Goal: Information Seeking & Learning: Learn about a topic

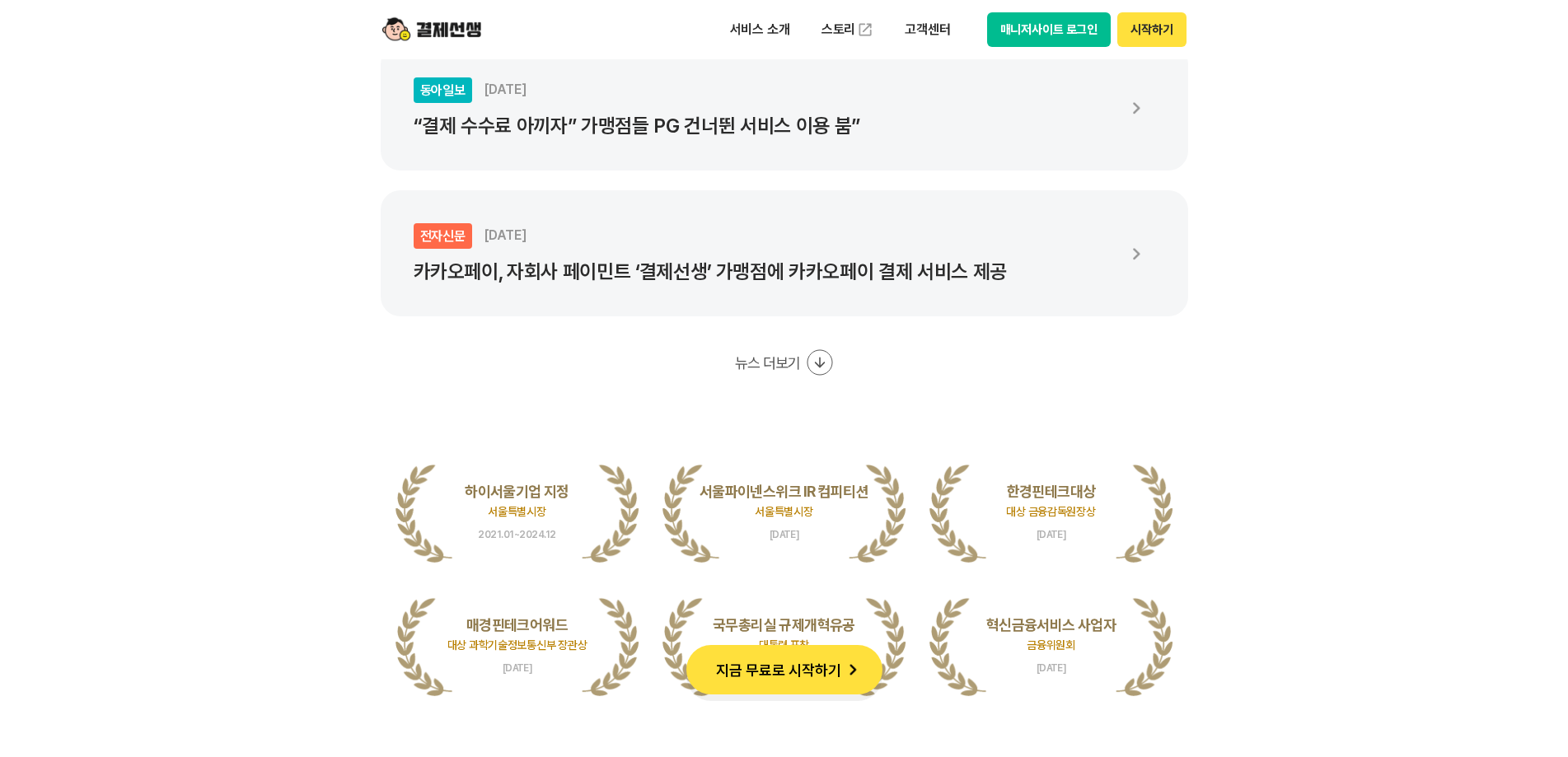
scroll to position [2883, 0]
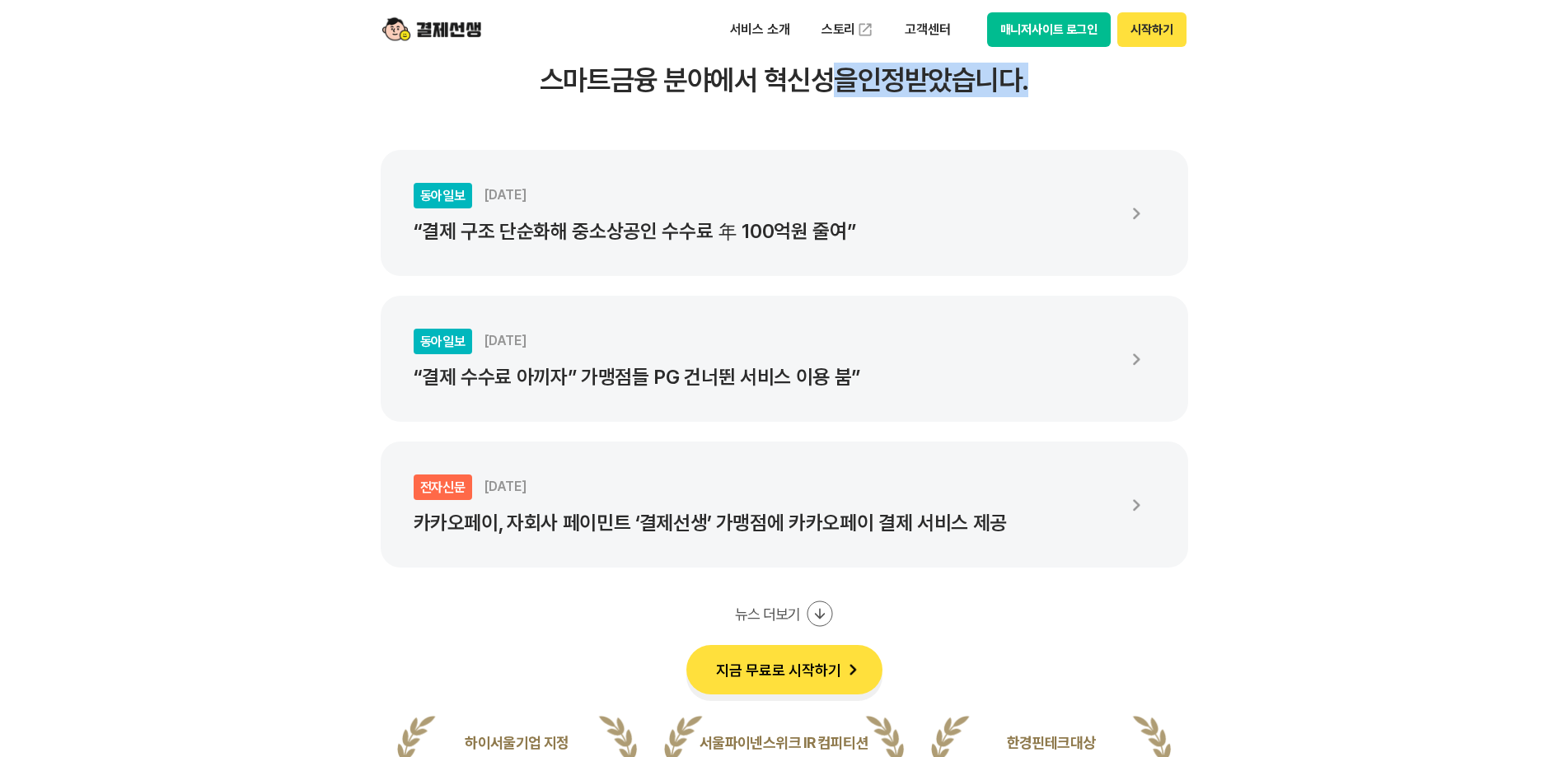
drag, startPoint x: 835, startPoint y: 85, endPoint x: 1051, endPoint y: 83, distance: 216.0
click at [1051, 83] on h3 "여러 언론에서도 주목하며 스마트금융 분야에서 혁신성을 인정받았습니다." at bounding box center [784, 63] width 807 height 69
drag, startPoint x: 1053, startPoint y: 82, endPoint x: 550, endPoint y: 92, distance: 503.1
click at [550, 92] on h3 "여러 언론에서도 주목하며 스마트금융 분야에서 혁신성을 인정받았습니다." at bounding box center [784, 63] width 807 height 69
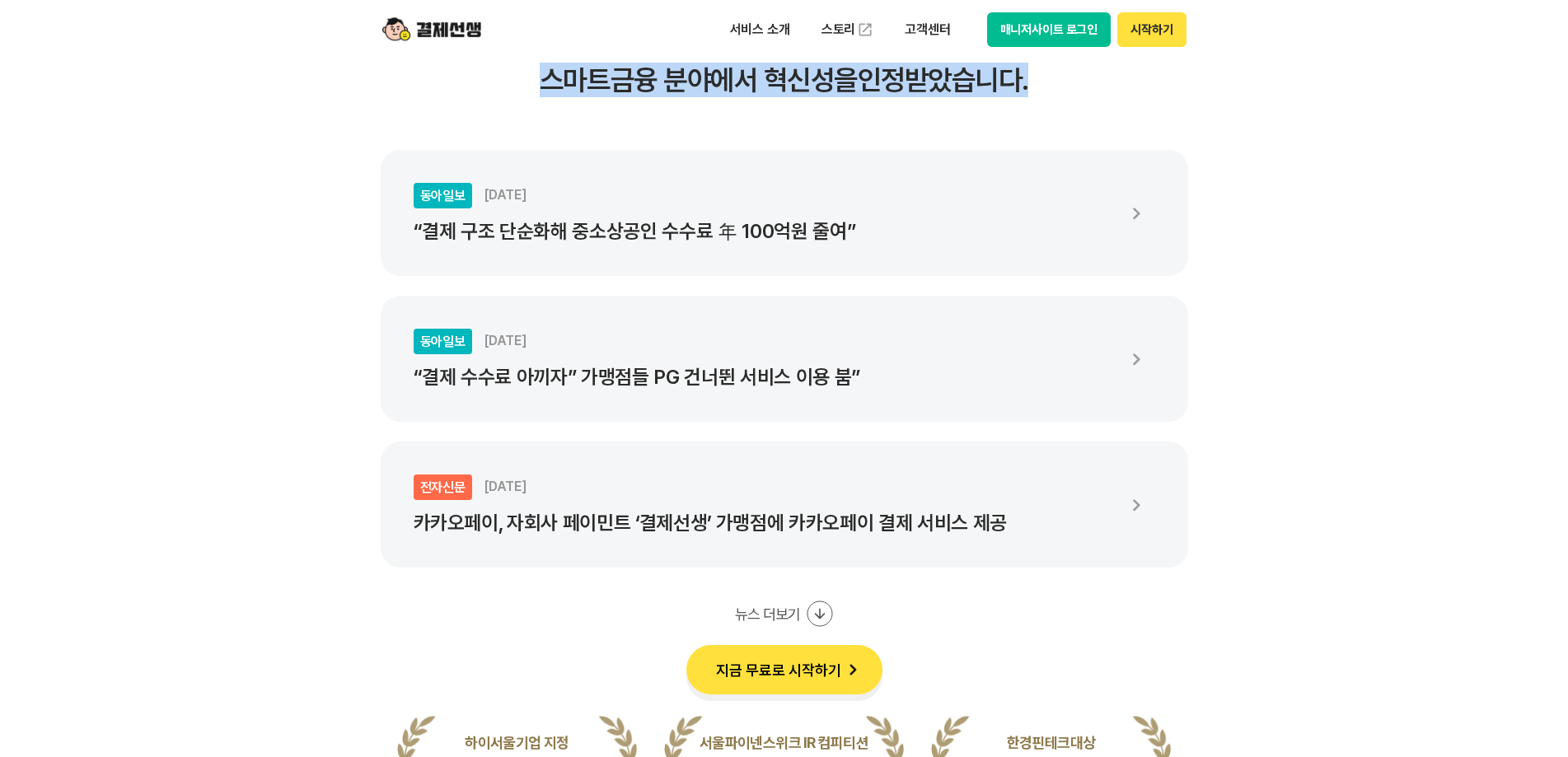
drag, startPoint x: 543, startPoint y: 83, endPoint x: 533, endPoint y: 83, distance: 10.0
click at [542, 83] on h3 "여러 언론에서도 주목하며 스마트금융 분야에서 혁신성을 인정받았습니다." at bounding box center [784, 63] width 807 height 69
click at [528, 80] on h3 "여러 언론에서도 주목하며 스마트금융 분야에서 혁신성을 인정받았습니다." at bounding box center [784, 63] width 807 height 69
drag, startPoint x: 518, startPoint y: 80, endPoint x: 1067, endPoint y: 73, distance: 549.0
click at [1067, 73] on h3 "여러 언론에서도 주목하며 스마트금융 분야에서 혁신성을 인정받았습니다." at bounding box center [784, 63] width 807 height 69
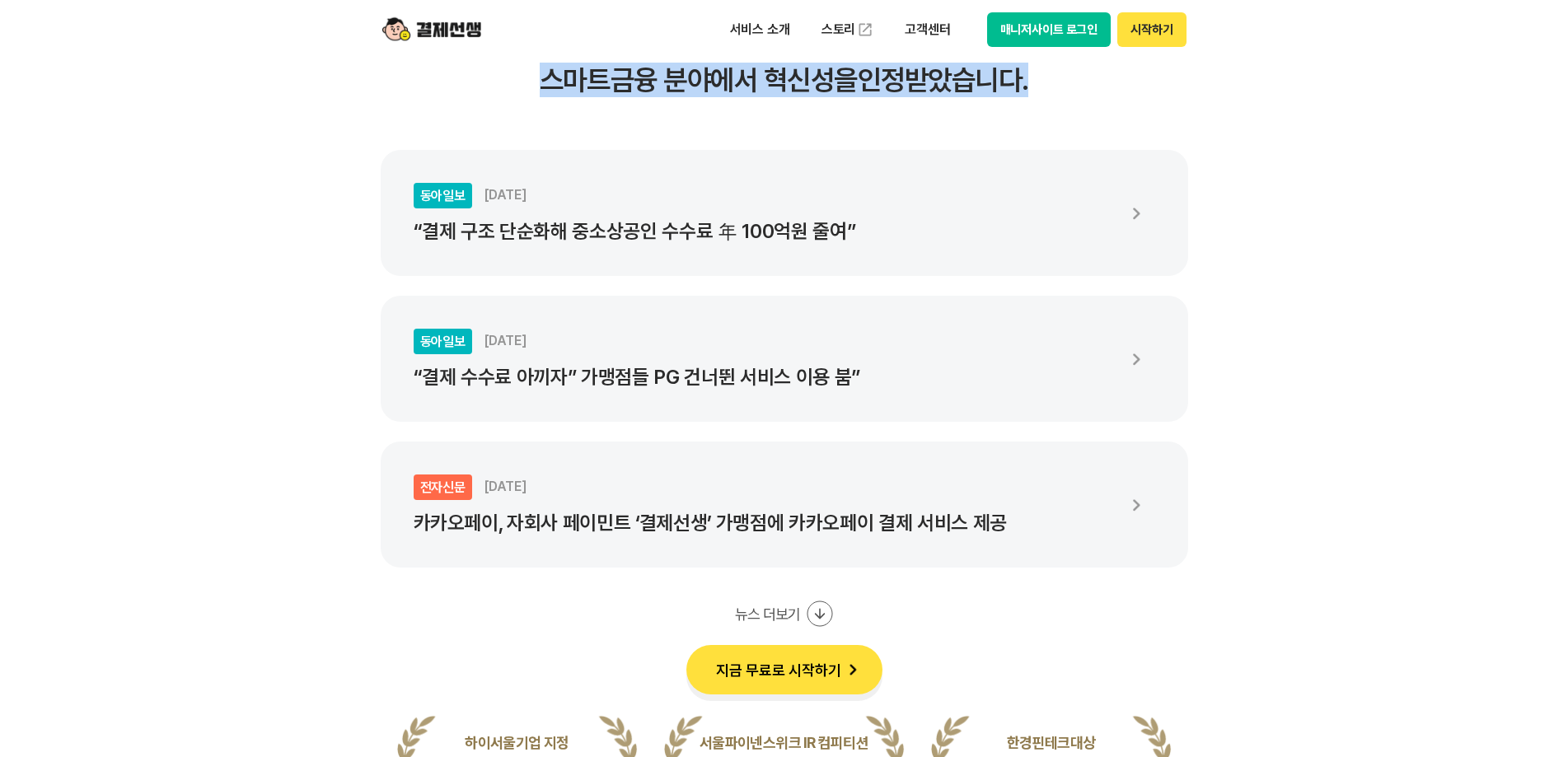
click at [1067, 73] on h3 "여러 언론에서도 주목하며 스마트금융 분야에서 혁신성을 인정받았습니다." at bounding box center [784, 63] width 807 height 69
drag, startPoint x: 1058, startPoint y: 78, endPoint x: 518, endPoint y: 82, distance: 540.0
click at [518, 82] on h3 "여러 언론에서도 주목하며 스마트금융 분야에서 혁신성을 인정받았습니다." at bounding box center [784, 63] width 807 height 69
drag, startPoint x: 500, startPoint y: 82, endPoint x: 1105, endPoint y: 89, distance: 605.0
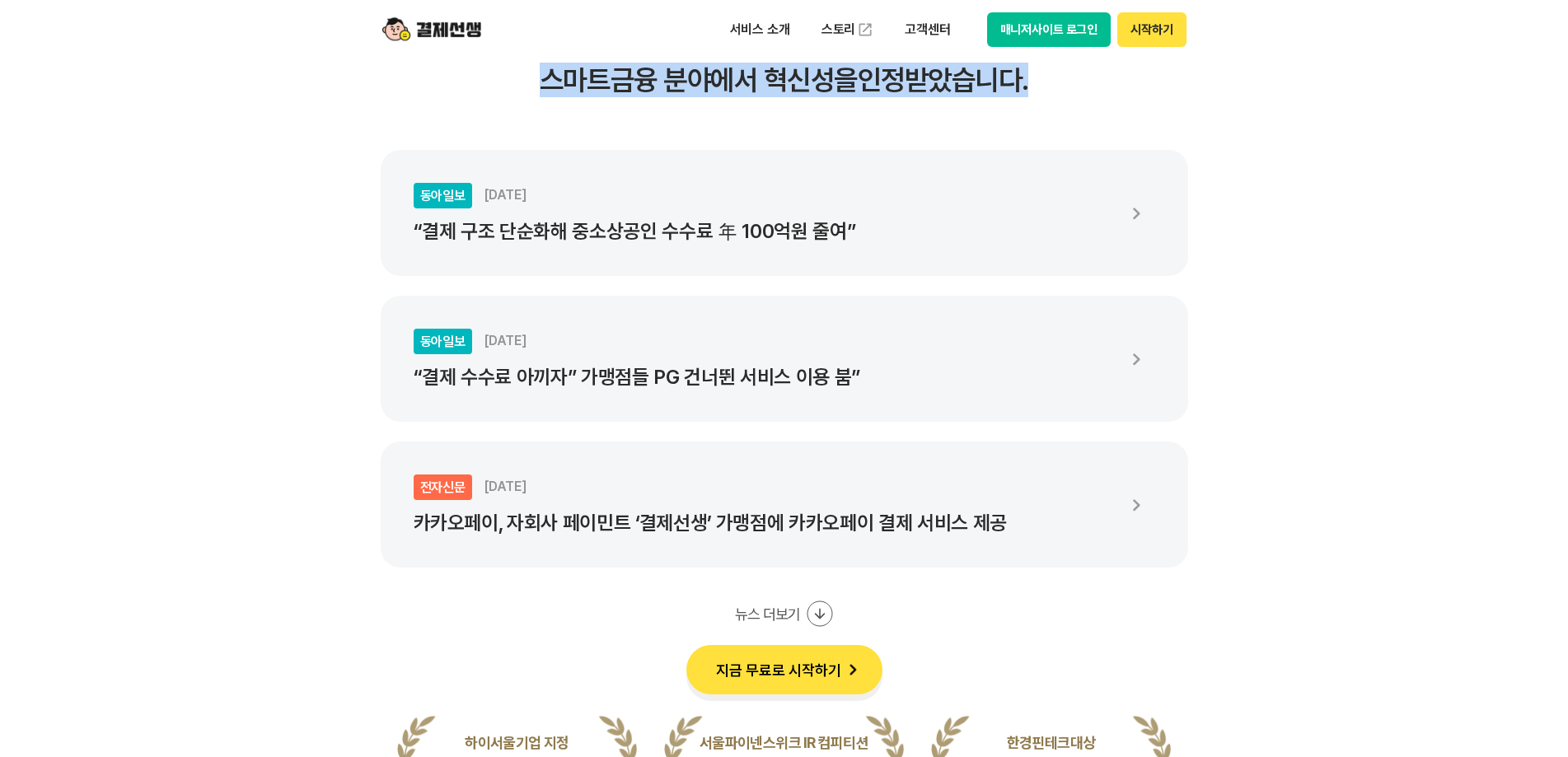
click at [1105, 89] on h3 "여러 언론에서도 주목하며 스마트금융 분야에서 혁신성을 인정받았습니다." at bounding box center [784, 63] width 807 height 69
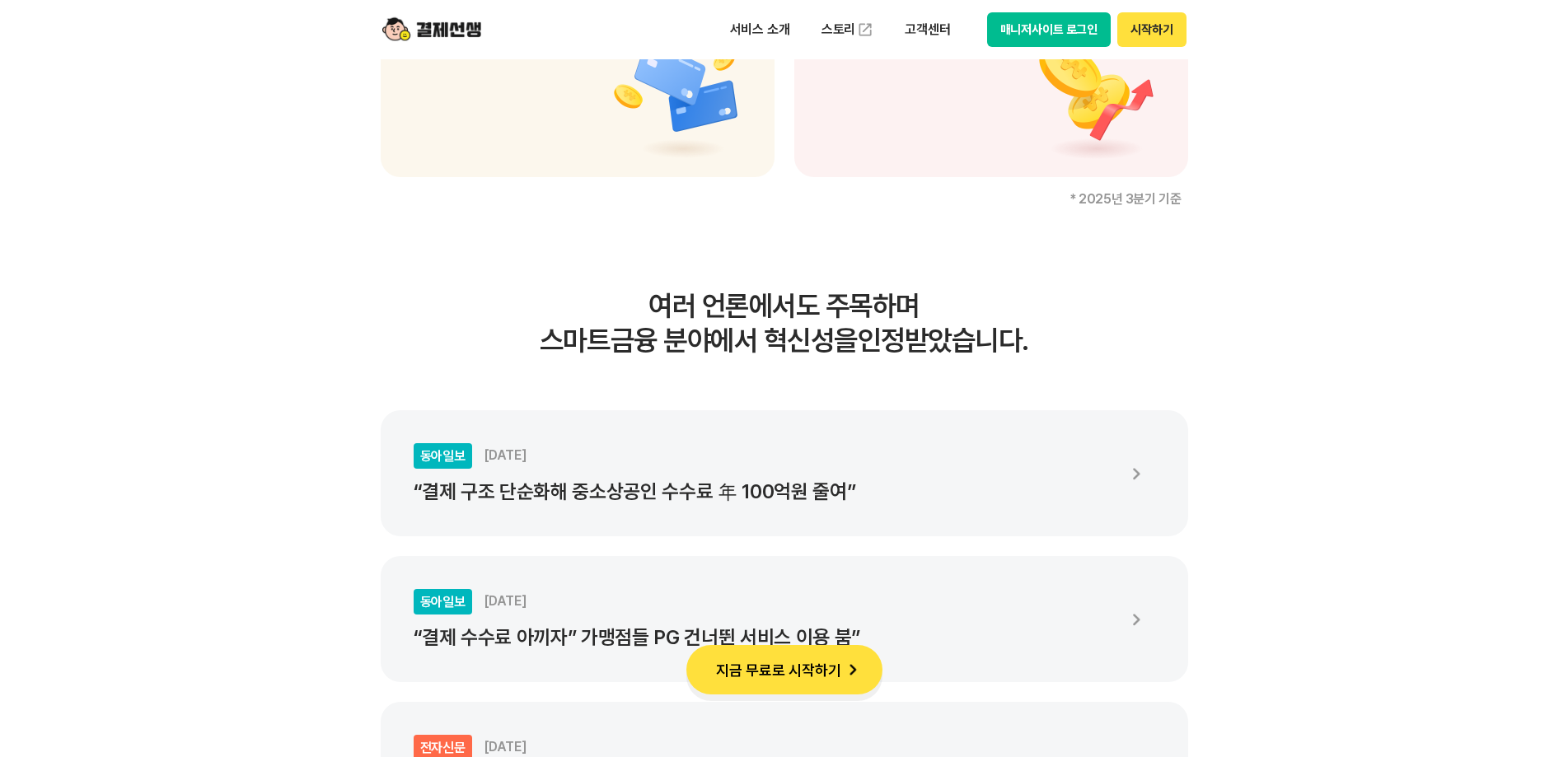
scroll to position [2608, 0]
